Goal: Task Accomplishment & Management: Complete application form

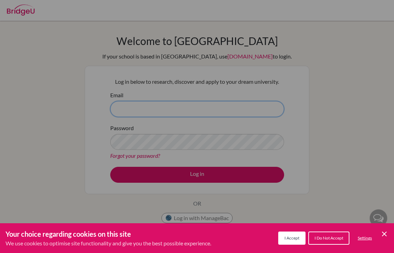
type input "[EMAIL_ADDRESS][DOMAIN_NAME]"
click at [307, 85] on div "Cookie Preferences" at bounding box center [197, 126] width 394 height 253
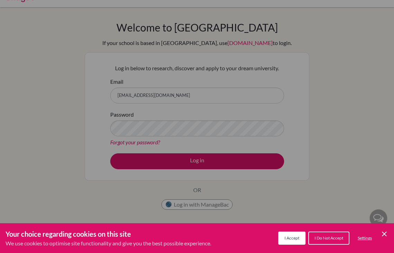
scroll to position [14, 0]
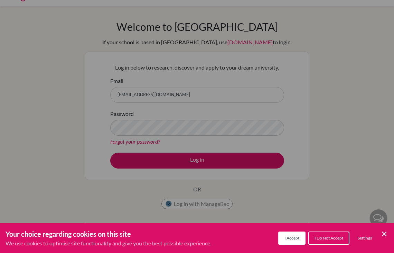
click at [191, 163] on div "Cookie Preferences" at bounding box center [197, 126] width 394 height 253
click at [323, 120] on div "Cookie Preferences" at bounding box center [197, 126] width 394 height 253
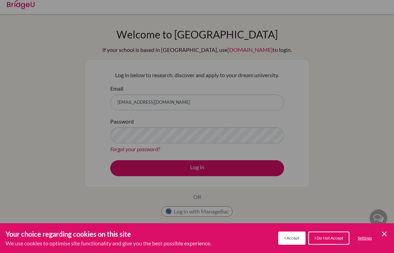
scroll to position [9, 0]
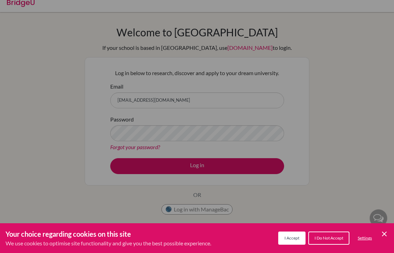
click at [239, 158] on div "Cookie Preferences" at bounding box center [197, 126] width 394 height 253
click at [239, 160] on div "Cookie Preferences" at bounding box center [197, 126] width 394 height 253
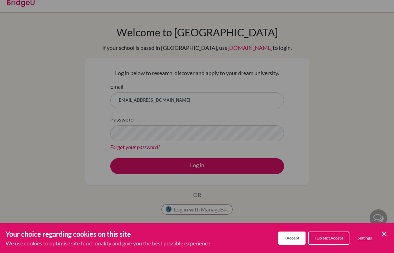
click at [239, 160] on div "Cookie Preferences" at bounding box center [197, 126] width 394 height 253
click at [228, 175] on div "Cookie Preferences" at bounding box center [197, 126] width 394 height 253
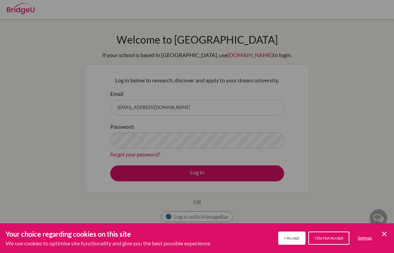
scroll to position [0, 0]
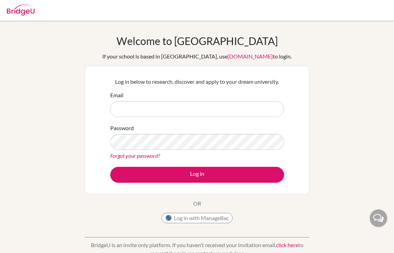
click at [137, 113] on input "Email" at bounding box center [197, 109] width 174 height 16
type input "[EMAIL_ADDRESS][DOMAIN_NAME]"
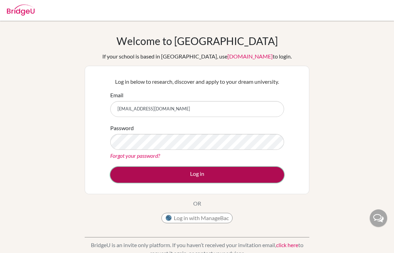
click at [152, 177] on button "Log in" at bounding box center [197, 174] width 174 height 16
